Goal: Transaction & Acquisition: Purchase product/service

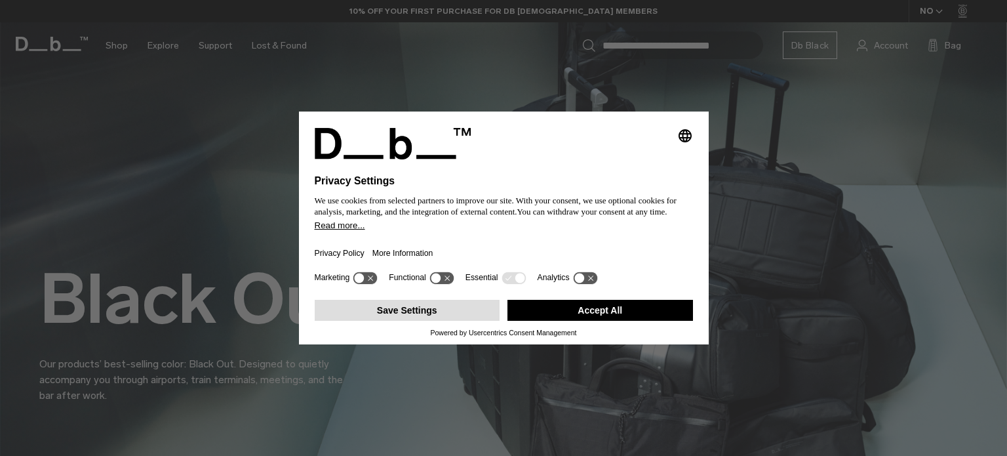
click at [443, 306] on button "Save Settings" at bounding box center [408, 310] width 186 height 21
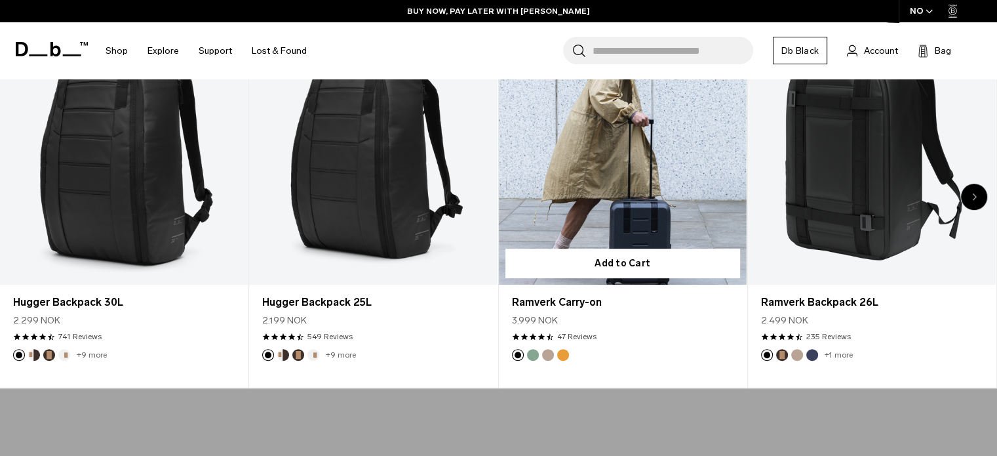
scroll to position [577, 0]
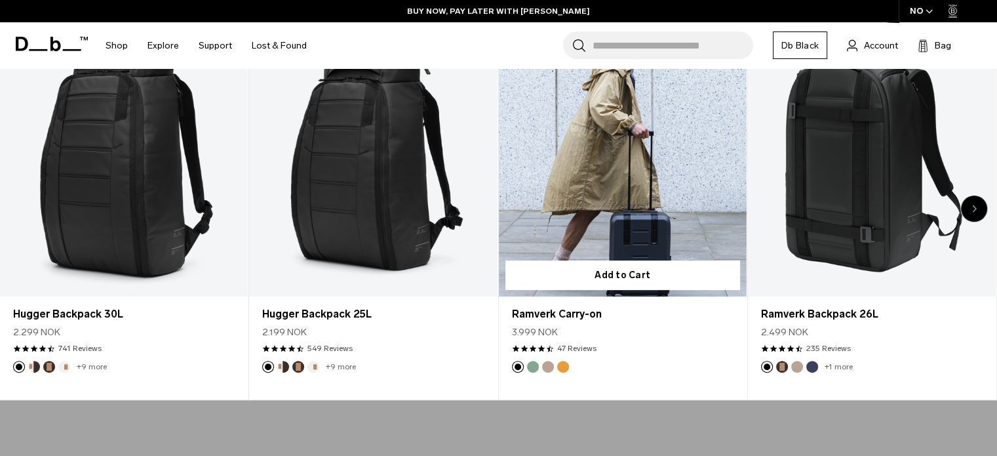
click at [625, 119] on link "Ramverk Carry-on" at bounding box center [623, 157] width 248 height 275
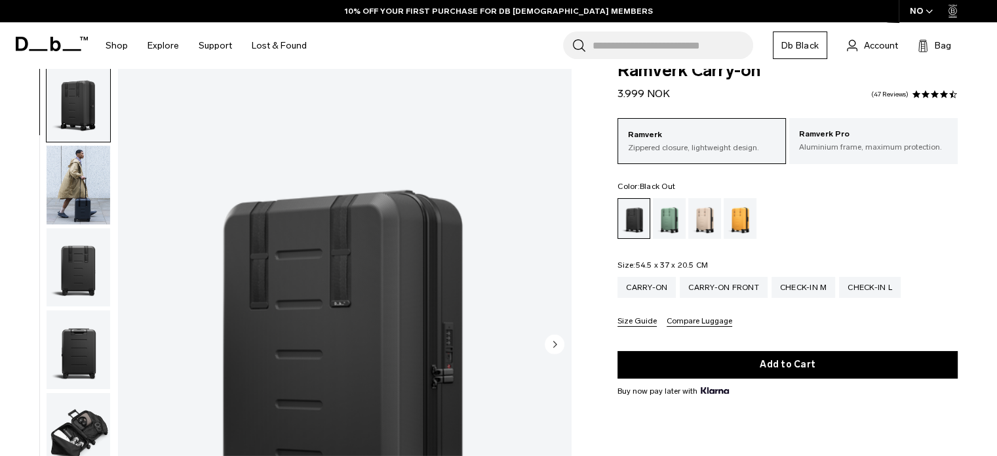
click at [561, 338] on circle "Next slide" at bounding box center [555, 344] width 20 height 20
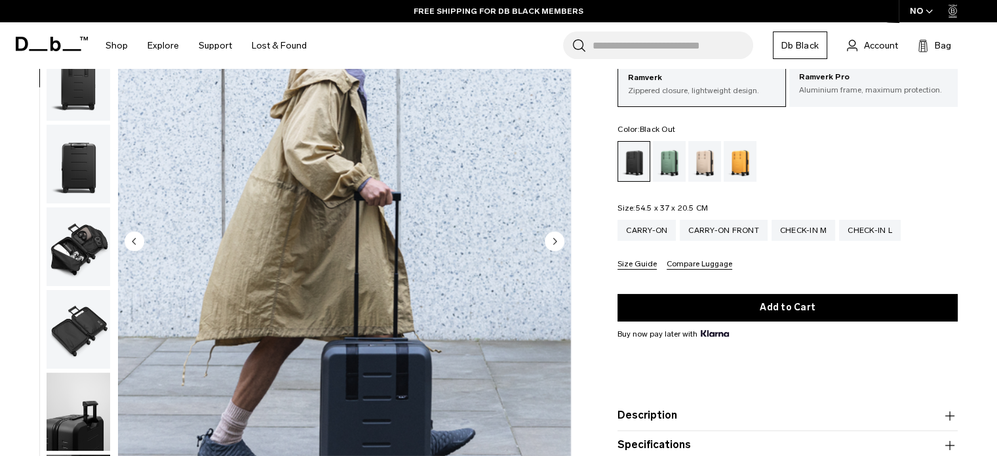
scroll to position [131, 0]
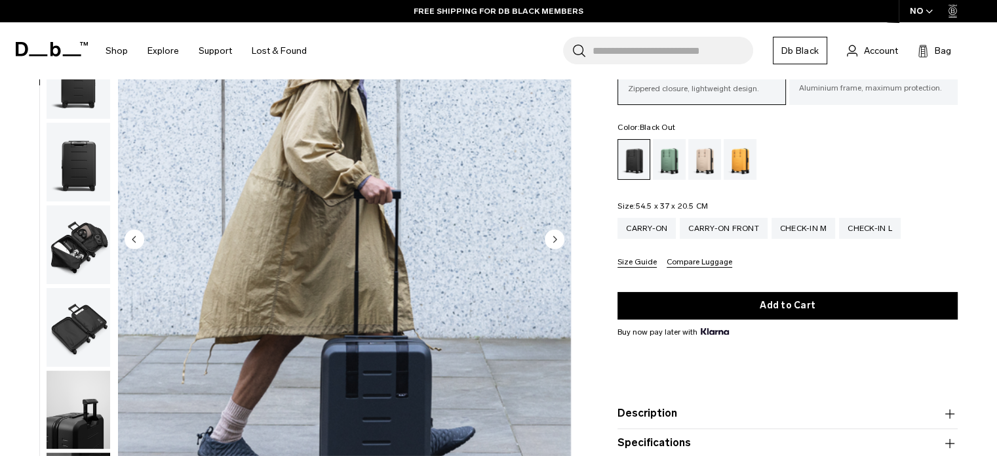
click at [555, 234] on circle "Next slide" at bounding box center [555, 239] width 20 height 20
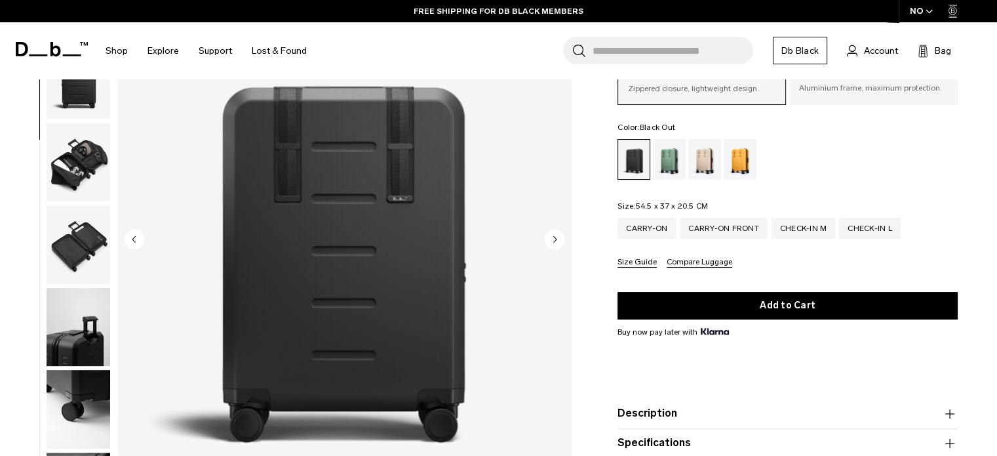
click at [555, 234] on circle "Next slide" at bounding box center [555, 239] width 20 height 20
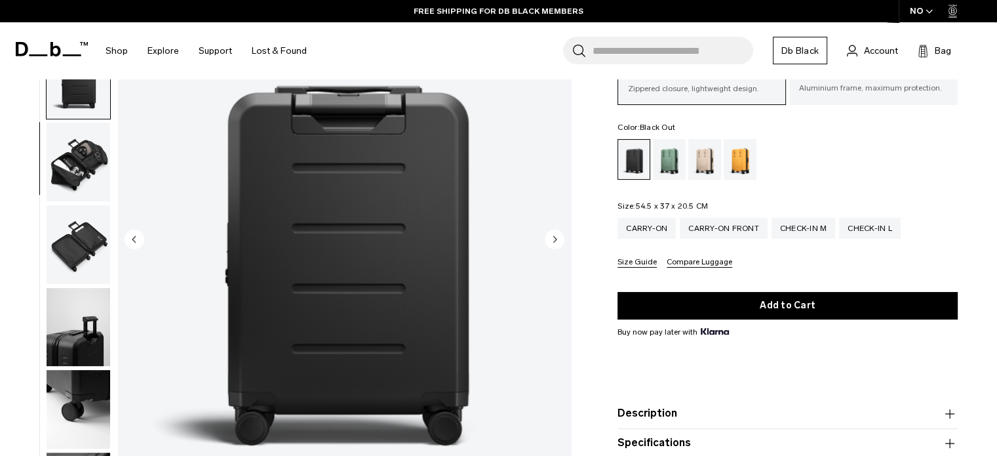
scroll to position [248, 0]
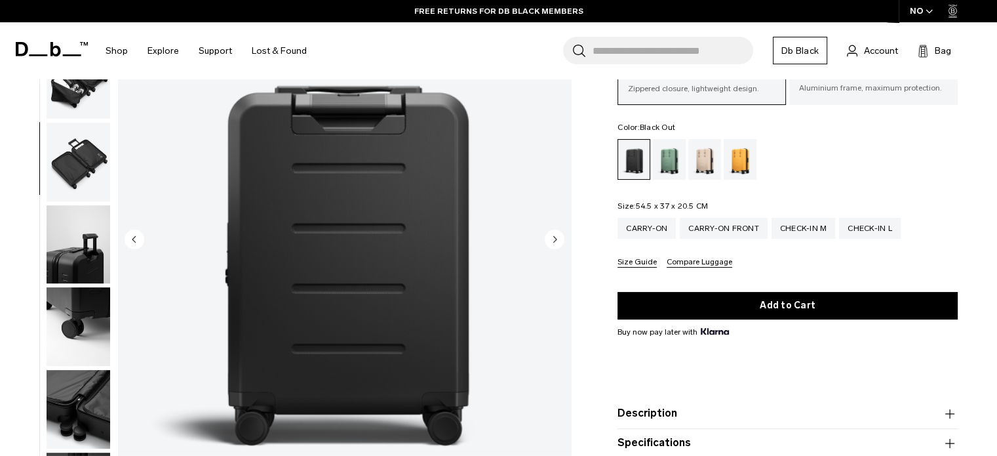
click at [555, 234] on circle "Next slide" at bounding box center [555, 239] width 20 height 20
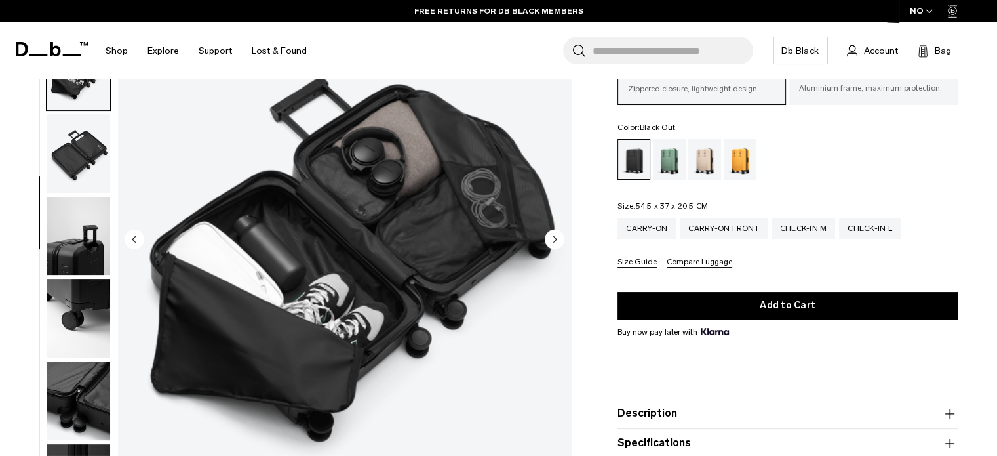
click at [555, 234] on circle "Next slide" at bounding box center [555, 239] width 20 height 20
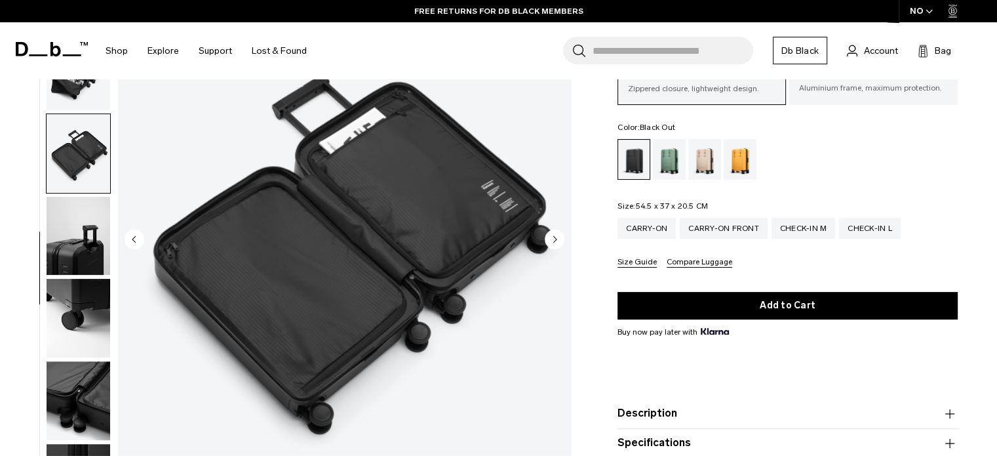
click at [555, 234] on circle "Next slide" at bounding box center [555, 239] width 20 height 20
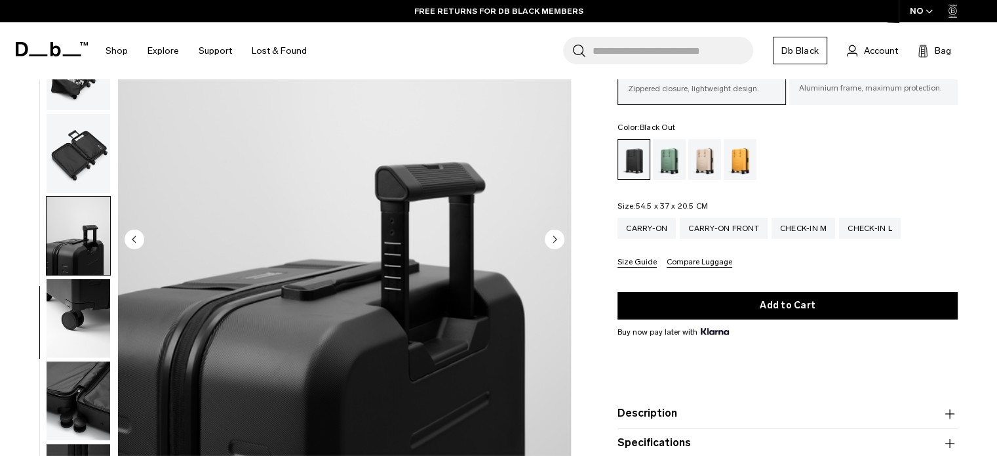
click at [555, 234] on circle "Next slide" at bounding box center [555, 239] width 20 height 20
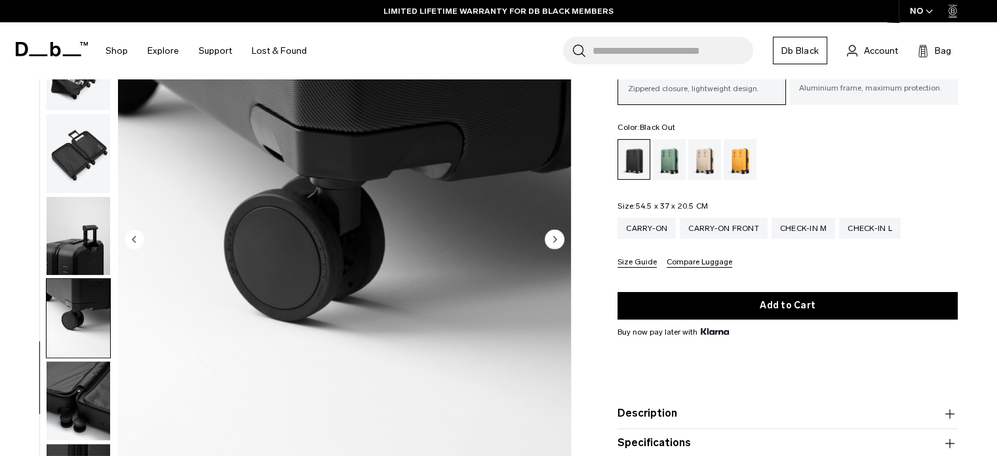
click at [580, 236] on div "Ramverk Carry-on 3.999 NOK 4.5 star rating 47 Reviews Ramverk Zippered closure,…" at bounding box center [787, 266] width 419 height 526
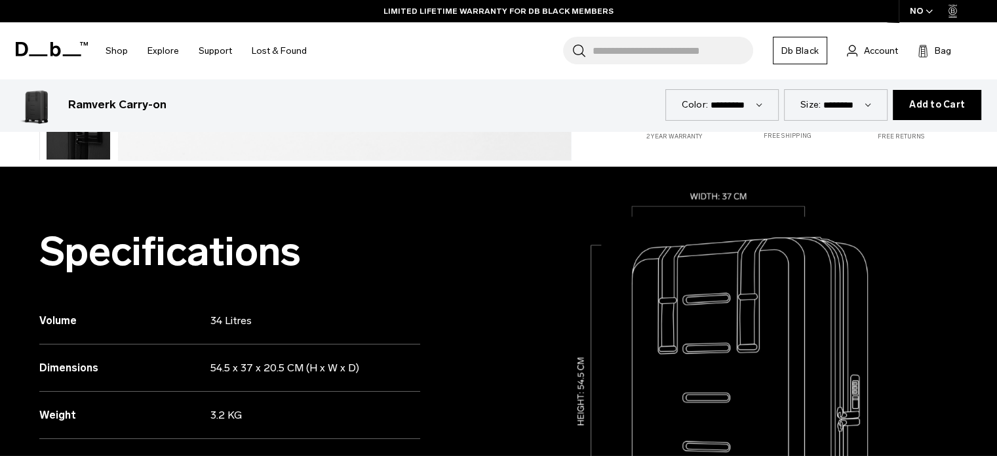
scroll to position [525, 0]
